Goal: Information Seeking & Learning: Learn about a topic

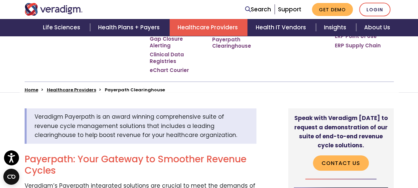
scroll to position [151, 0]
click at [58, 87] on link "Healthcare Providers" at bounding box center [71, 90] width 49 height 6
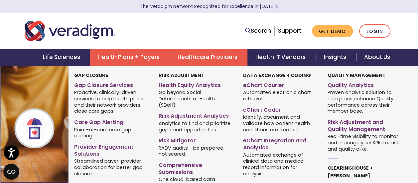
scroll to position [23, 0]
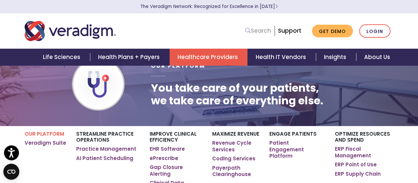
click at [251, 31] on icon at bounding box center [248, 31] width 6 height 6
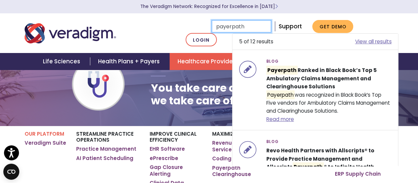
type input "payerpath"
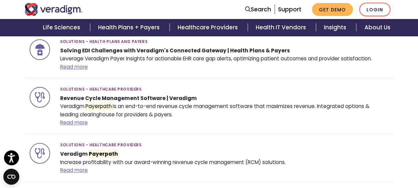
scroll to position [369, 0]
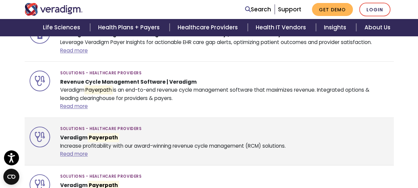
click at [104, 135] on mark "Payerpath" at bounding box center [103, 137] width 31 height 9
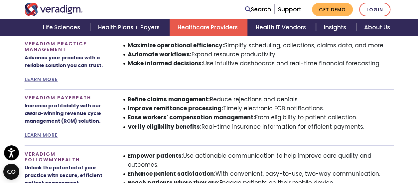
scroll to position [484, 0]
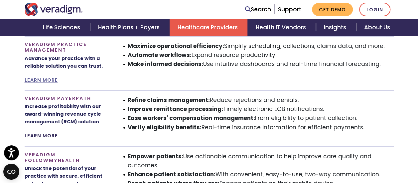
click at [53, 132] on link "LEARN MORE" at bounding box center [41, 135] width 33 height 7
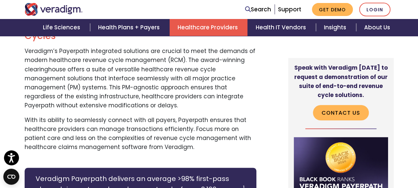
scroll to position [261, 0]
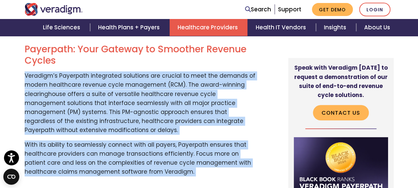
drag, startPoint x: 26, startPoint y: 69, endPoint x: 174, endPoint y: 175, distance: 181.7
copy div "Veradigm’s Payerpath integrated solutions are crucial to meet the demands of mo…"
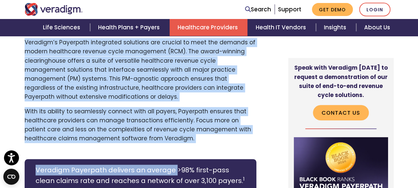
scroll to position [296, 0]
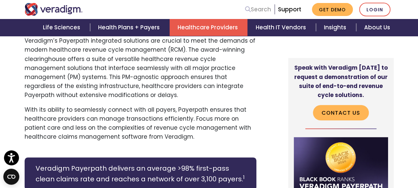
click at [263, 8] on link "Search" at bounding box center [258, 9] width 26 height 9
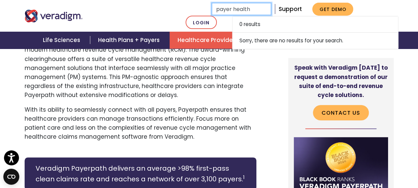
type input "payer health"
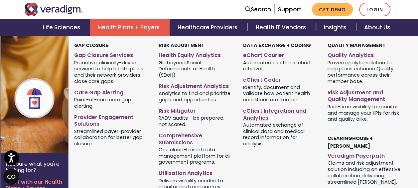
scroll to position [84, 0]
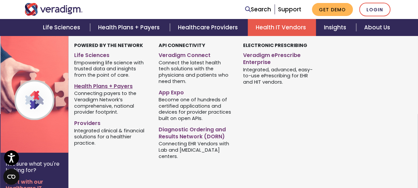
click at [123, 86] on link "Health Plans + Payers" at bounding box center [111, 85] width 74 height 10
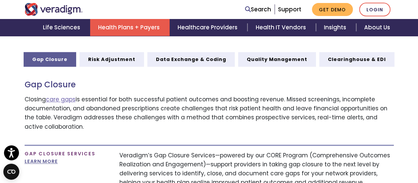
scroll to position [356, 0]
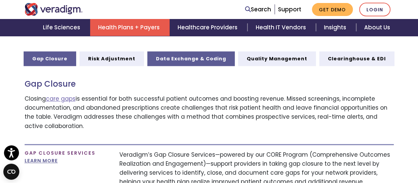
click at [175, 51] on link "Data Exchange & Coding" at bounding box center [190, 58] width 87 height 15
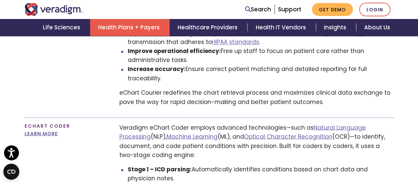
scroll to position [506, 0]
